Goal: Task Accomplishment & Management: Use online tool/utility

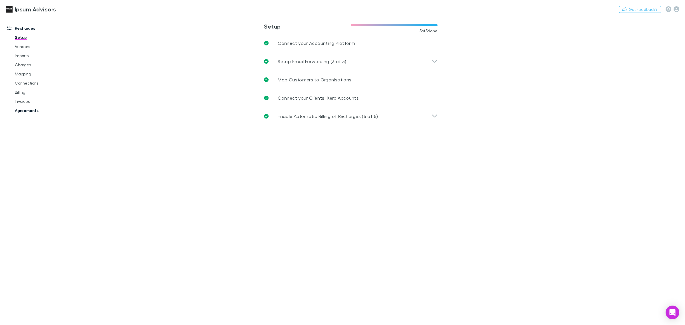
click at [29, 108] on link "Agreements" at bounding box center [44, 110] width 71 height 9
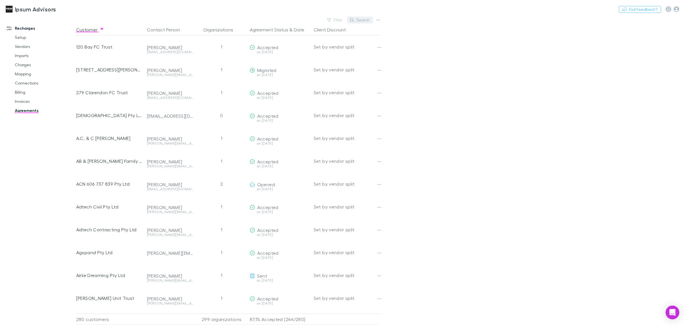
click at [362, 20] on button "Search" at bounding box center [360, 20] width 26 height 7
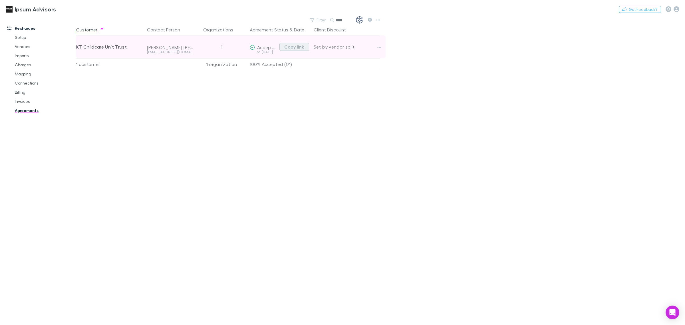
type input "****"
click at [290, 46] on button "Copy link" at bounding box center [294, 47] width 30 height 8
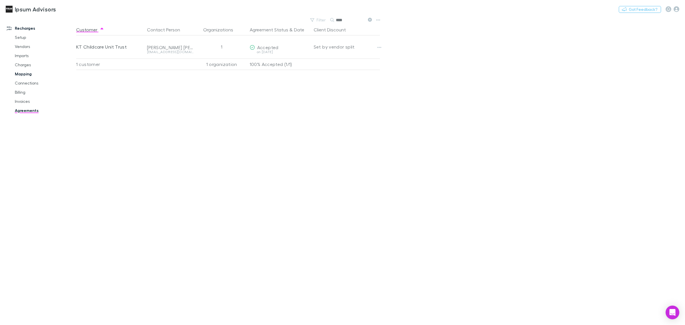
click at [27, 70] on link "Mapping" at bounding box center [44, 73] width 71 height 9
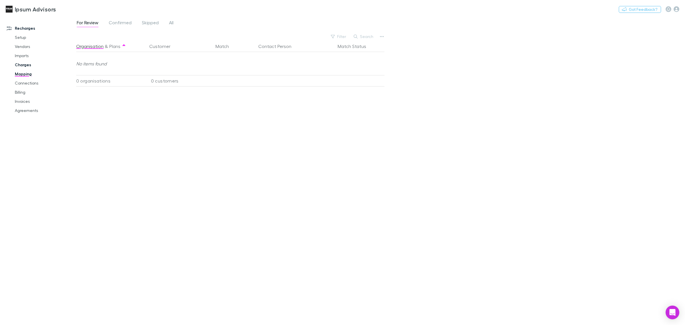
click at [29, 63] on link "Charges" at bounding box center [44, 64] width 71 height 9
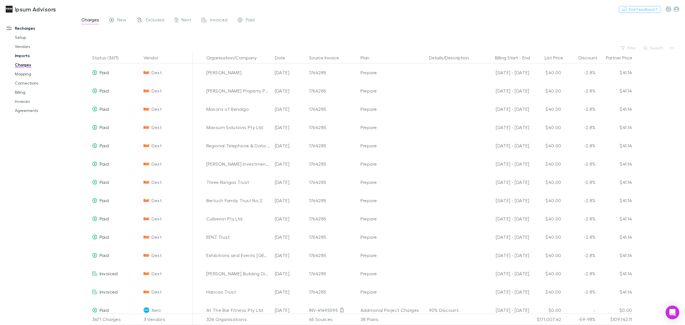
click at [24, 57] on link "Imports" at bounding box center [44, 55] width 71 height 9
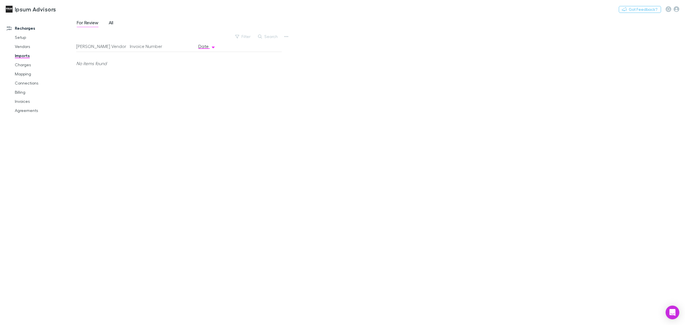
click at [113, 25] on span "All" at bounding box center [111, 23] width 5 height 7
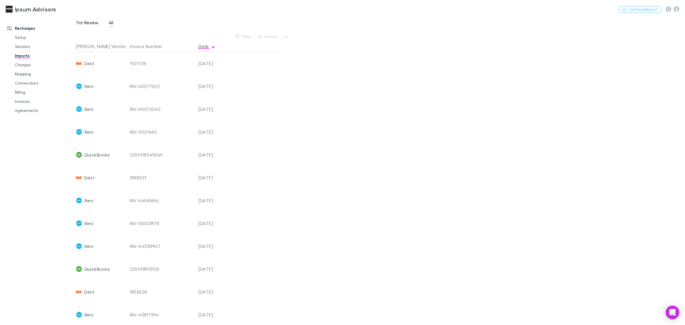
click at [84, 21] on span "For Review" at bounding box center [88, 23] width 22 height 7
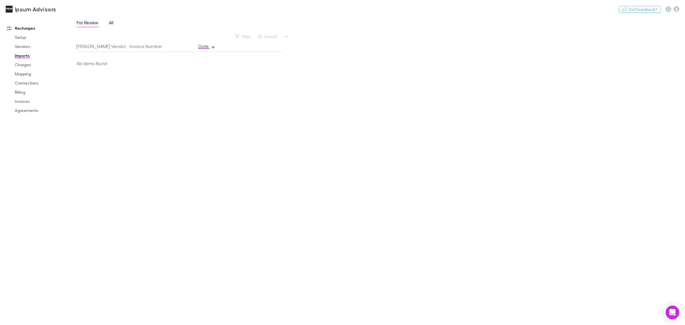
click at [112, 22] on span "All" at bounding box center [111, 23] width 5 height 7
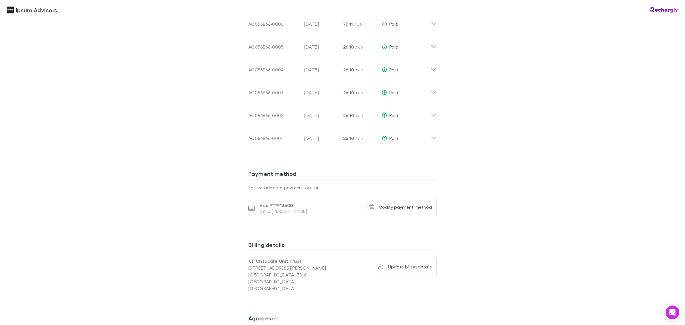
scroll to position [464, 0]
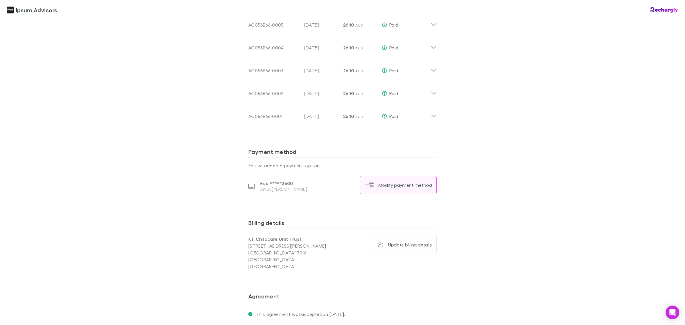
click at [391, 183] on div "Modify payment method" at bounding box center [404, 185] width 53 height 6
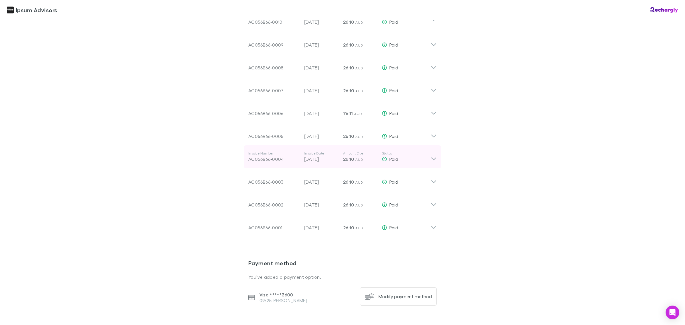
scroll to position [352, 0]
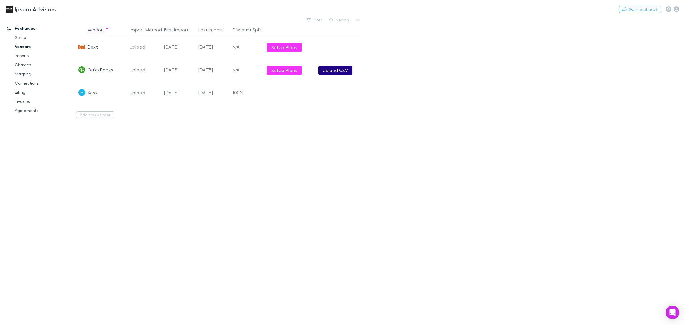
click at [337, 70] on button "Upload CSV" at bounding box center [335, 70] width 34 height 9
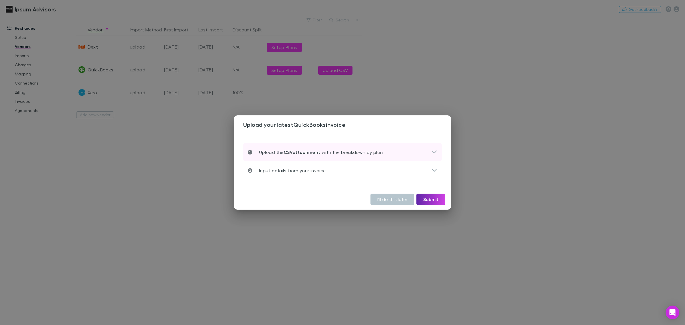
click at [385, 149] on div "Upload the CSV attachment with the breakdown by plan" at bounding box center [339, 152] width 183 height 7
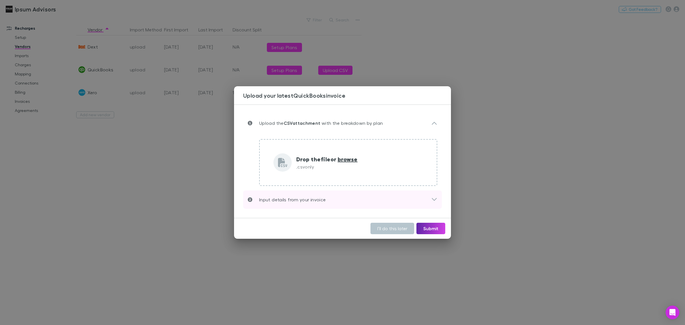
click at [331, 201] on div "Input details from your invoice" at bounding box center [339, 199] width 183 height 7
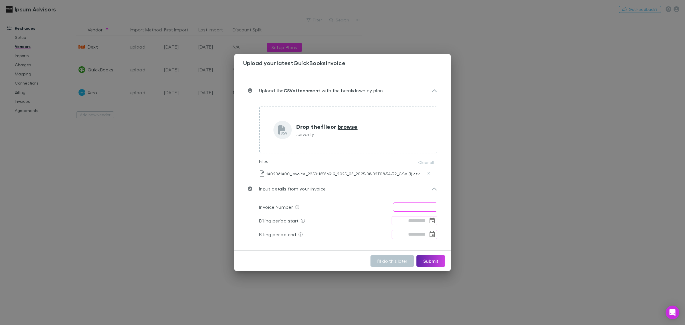
click at [414, 206] on input "text" at bounding box center [415, 206] width 44 height 9
paste input "**********"
type input "**********"
click at [431, 222] on icon "Choose date" at bounding box center [432, 220] width 7 height 7
click at [444, 138] on button "2" at bounding box center [444, 139] width 10 height 10
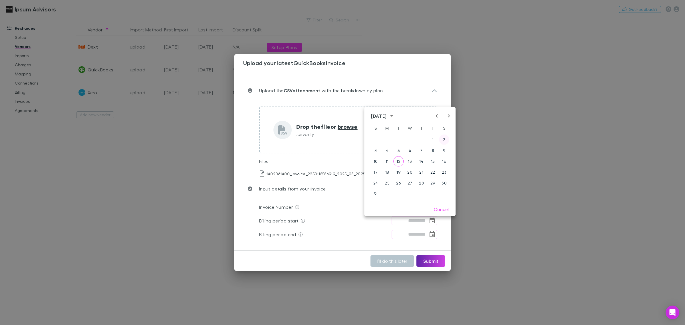
type input "**********"
click at [433, 233] on icon "Choose date" at bounding box center [432, 234] width 7 height 7
click at [447, 131] on icon "Next month" at bounding box center [448, 129] width 7 height 7
click at [400, 154] on button "2" at bounding box center [398, 153] width 10 height 10
type input "**********"
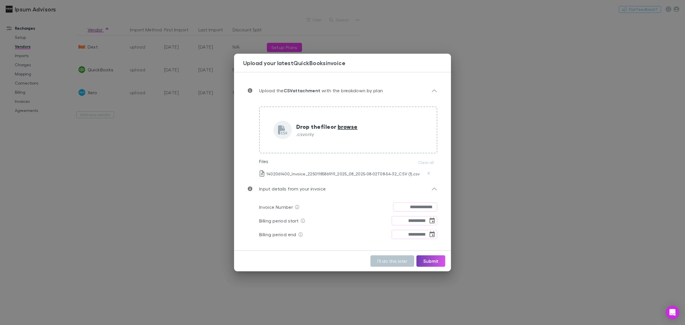
click at [433, 263] on button "Submit" at bounding box center [430, 260] width 29 height 11
click at [356, 259] on icon at bounding box center [355, 261] width 6 height 6
click at [434, 189] on icon at bounding box center [434, 188] width 6 height 7
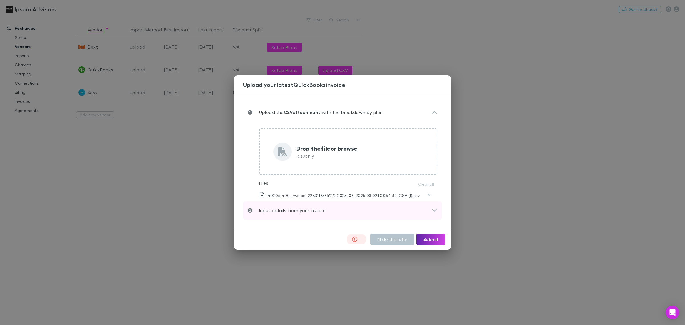
click at [434, 209] on icon at bounding box center [434, 210] width 6 height 7
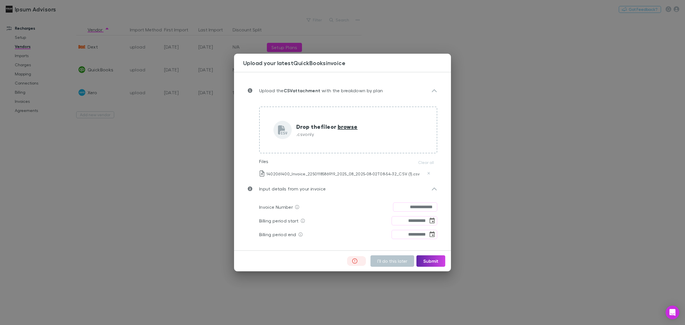
click at [357, 260] on icon at bounding box center [355, 261] width 6 height 6
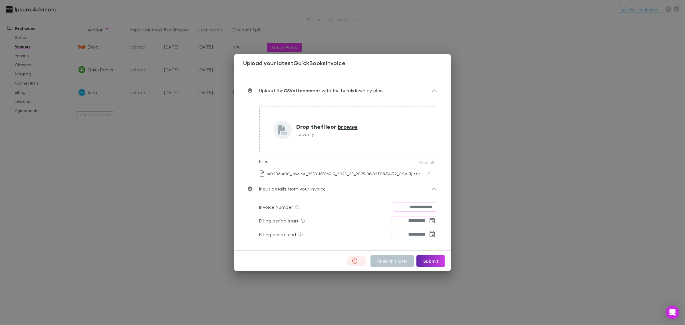
click at [357, 260] on icon at bounding box center [355, 261] width 6 height 6
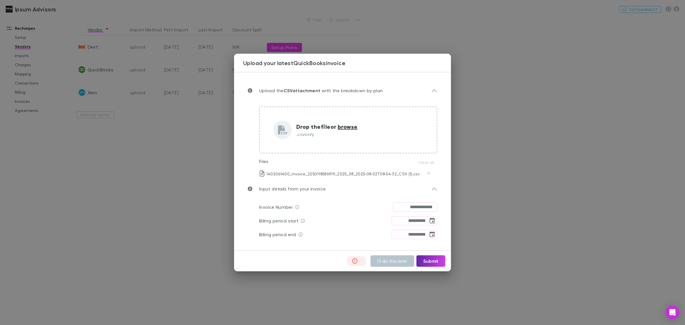
click at [357, 260] on icon at bounding box center [355, 261] width 6 height 6
click at [356, 261] on icon at bounding box center [355, 261] width 6 height 6
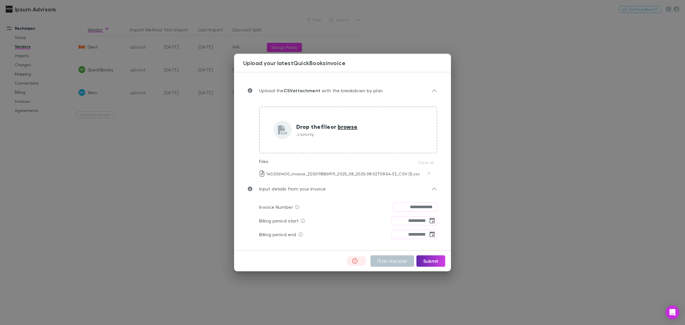
click at [356, 261] on icon at bounding box center [355, 261] width 6 height 6
click at [432, 262] on button "Submit" at bounding box center [430, 260] width 29 height 11
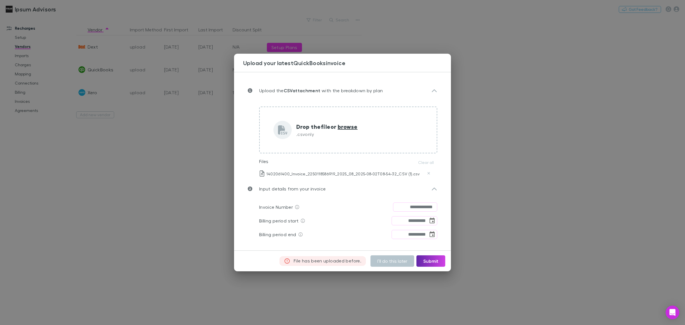
click at [554, 153] on div "**********" at bounding box center [342, 162] width 685 height 325
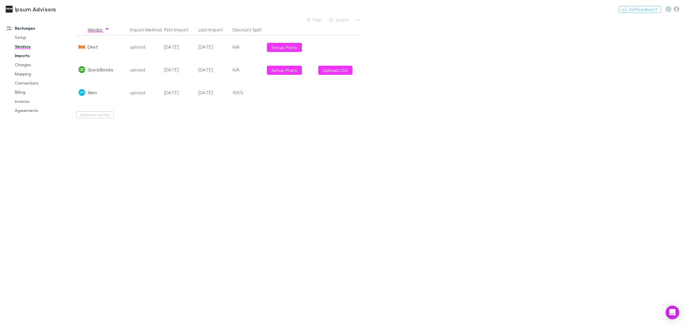
click at [21, 54] on link "Imports" at bounding box center [44, 55] width 71 height 9
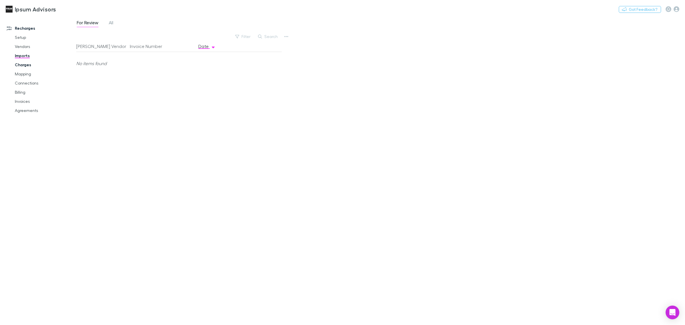
click at [21, 63] on link "Charges" at bounding box center [44, 64] width 71 height 9
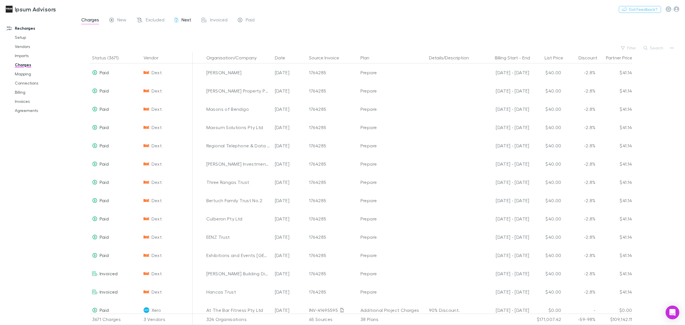
click at [183, 19] on span "Next" at bounding box center [186, 20] width 10 height 7
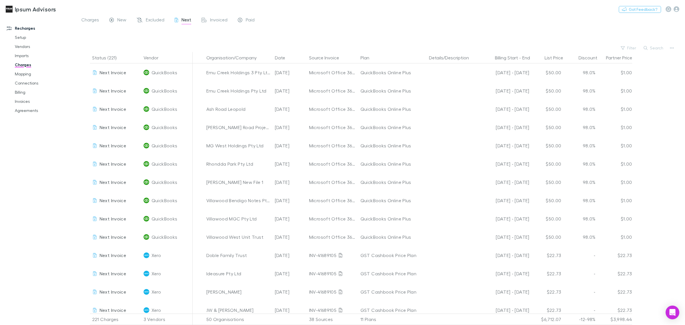
scroll to position [3067, 0]
click at [114, 18] on icon at bounding box center [111, 21] width 5 height 6
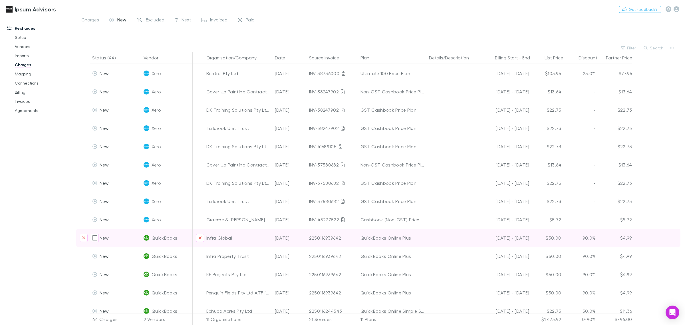
scroll to position [555, 0]
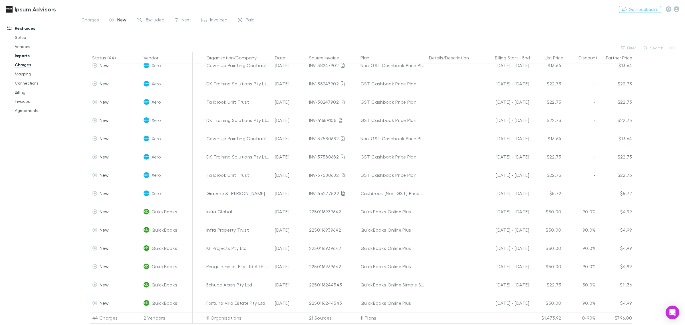
click at [22, 55] on link "Imports" at bounding box center [44, 55] width 71 height 9
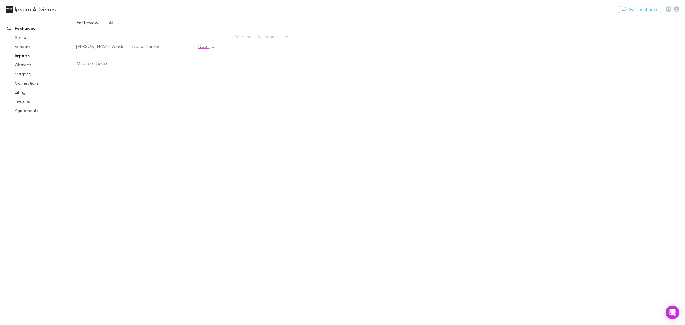
click at [109, 25] on span "All" at bounding box center [111, 23] width 5 height 7
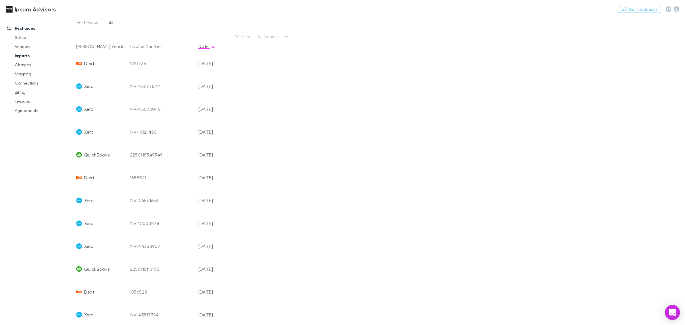
click at [676, 314] on icon "Open Intercom Messenger" at bounding box center [672, 311] width 7 height 7
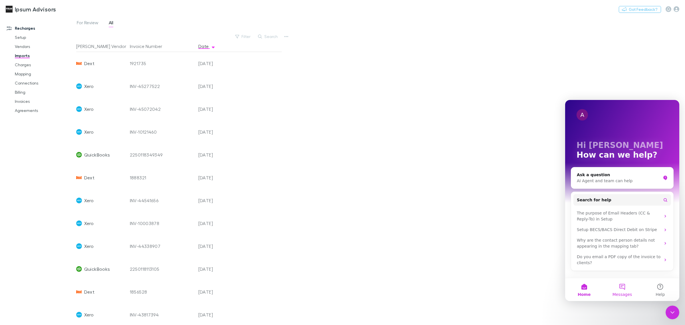
click at [623, 285] on button "Messages" at bounding box center [622, 289] width 38 height 23
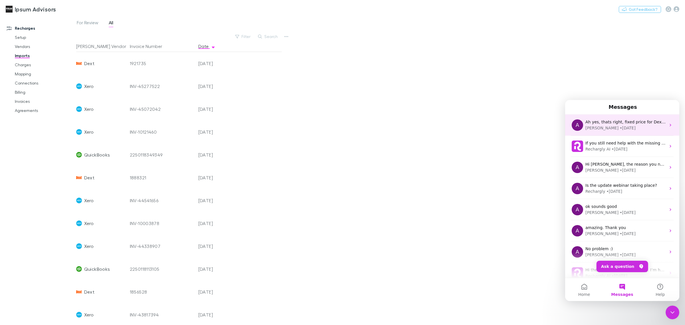
click at [614, 127] on div "Alex • 5w ago" at bounding box center [625, 128] width 80 height 6
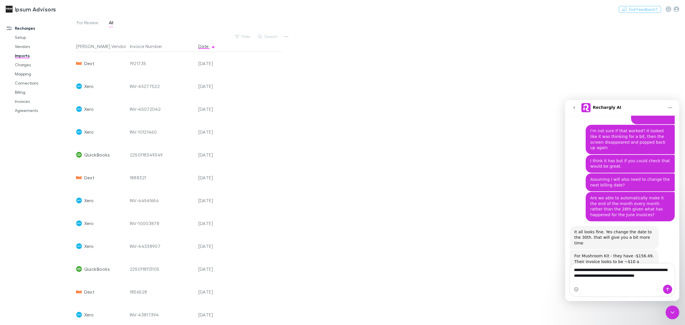
scroll to position [2390, 0]
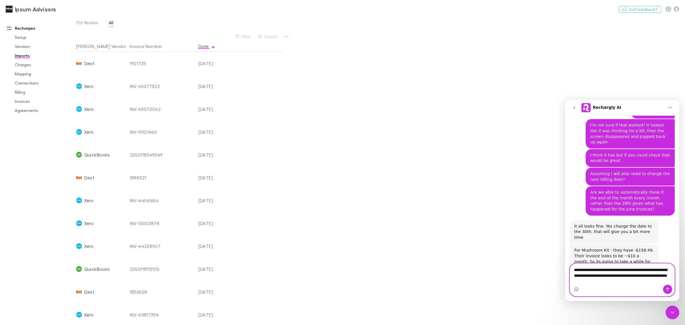
click at [634, 282] on textarea "**********" at bounding box center [622, 273] width 104 height 21
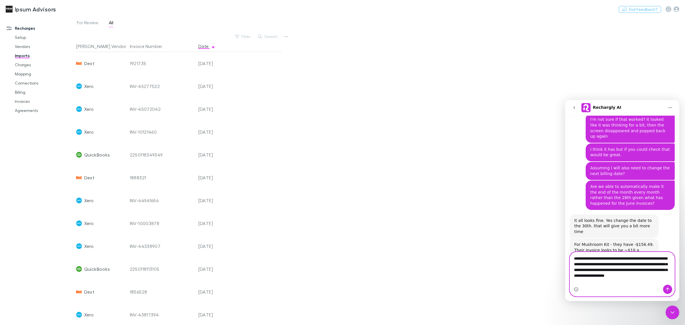
type textarea "**********"
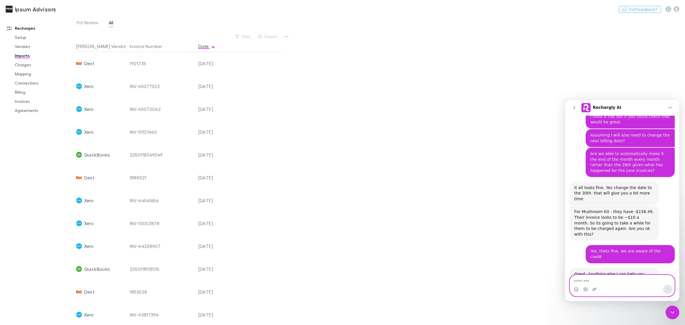
scroll to position [2432, 0]
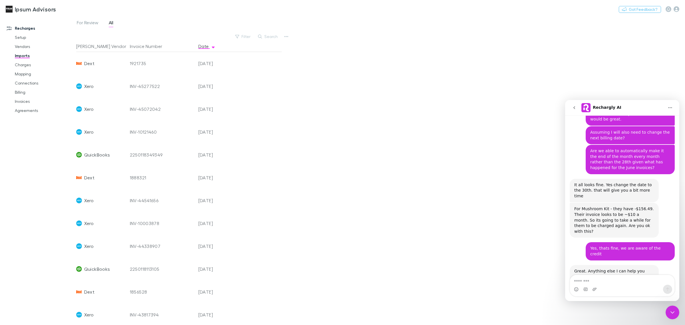
click at [671, 310] on icon "Close Intercom Messenger" at bounding box center [672, 312] width 7 height 7
